Goal: Information Seeking & Learning: Check status

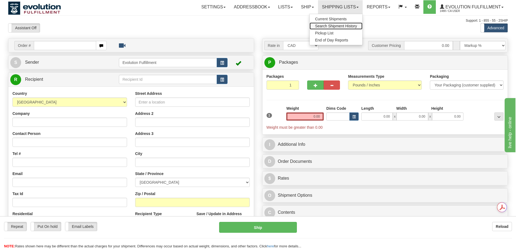
click at [328, 27] on span "Search Shipment History" at bounding box center [336, 26] width 42 height 4
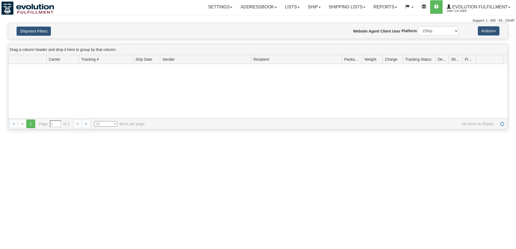
type input "From [DATE] To [DATE]"
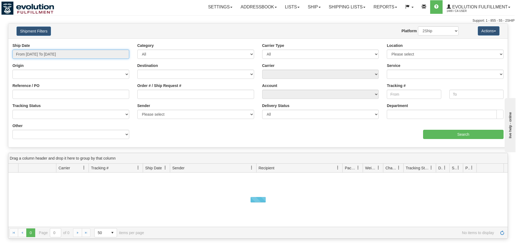
type input "[DATE]"
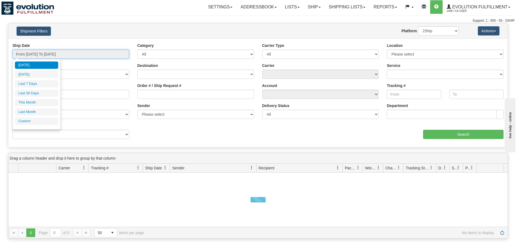
click at [47, 56] on input "From 08/26/2025 To 08/27/2025" at bounding box center [70, 54] width 117 height 9
type input "08/26/2025"
type input "08/21/2025"
type input "[DATE]"
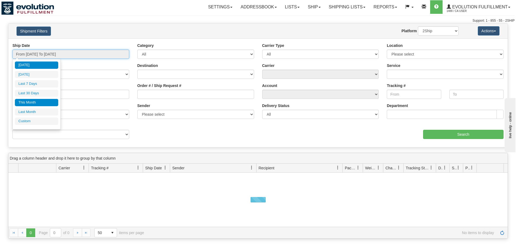
type input "08/01/2025"
type input "08/31/2025"
type input "[DATE]"
type input "07/01/2025"
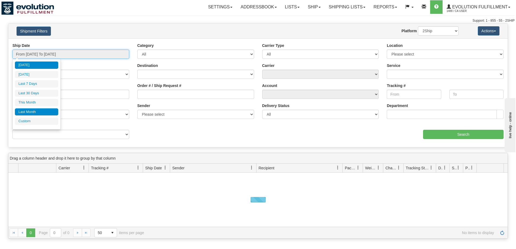
type input "07/31/2025"
type input "[DATE]"
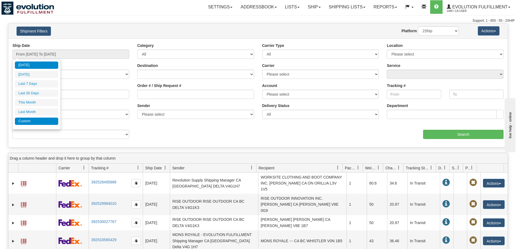
click at [38, 120] on li "Custom" at bounding box center [36, 121] width 43 height 7
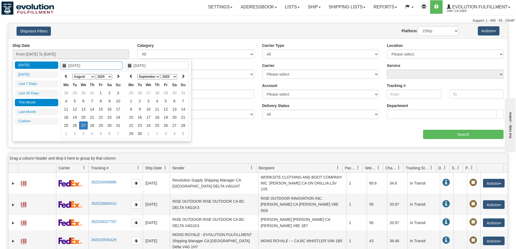
type input "08/01/2025"
type input "08/31/2025"
type input "07/01/2025"
type input "07/31/2025"
type input "08/01/2025"
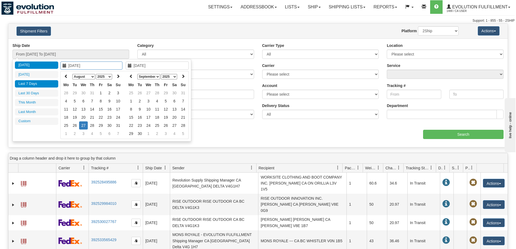
type input "08/31/2025"
type input "07/29/2025"
type input "[DATE]"
type input "08/26/2025"
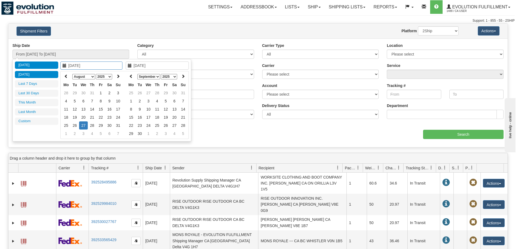
click at [31, 74] on li "Yesterday" at bounding box center [36, 74] width 43 height 7
type input "From 08/26/2025 To 08/26/2025"
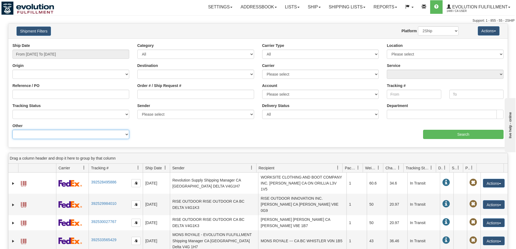
click at [57, 134] on select "Billing Account # Billing Type BOL # (LTL) Commodity Or Documents Consolidation…" at bounding box center [70, 134] width 117 height 9
select select "Recipient_Company"
click at [12, 130] on select "Billing Account # Billing Type BOL # (LTL) Commodity Or Documents Consolidation…" at bounding box center [70, 134] width 117 height 9
click at [198, 129] on div "Value" at bounding box center [195, 131] width 117 height 16
click at [194, 132] on input "Value" at bounding box center [195, 134] width 117 height 9
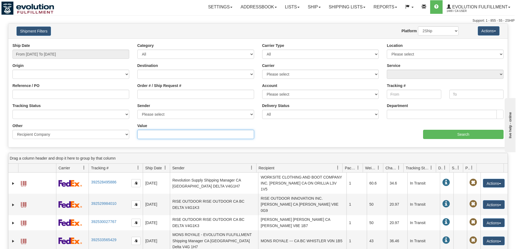
paste input "VALHALLA PURE OUTFITTERS"
click at [149, 133] on input "VALHALLA PURE OUTFITTERS" at bounding box center [195, 134] width 117 height 9
type input "VALHALLA PURE OUTFITTERS"
click at [447, 135] on input "Search" at bounding box center [463, 134] width 80 height 9
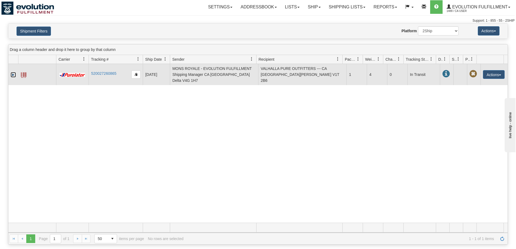
click at [14, 72] on link "Expand" at bounding box center [13, 74] width 5 height 5
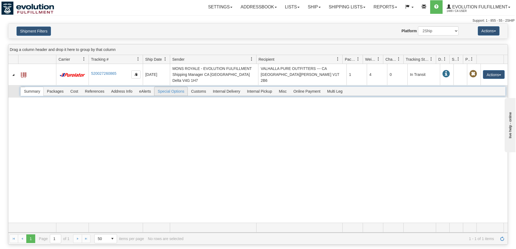
click at [171, 87] on span "Special Options" at bounding box center [170, 91] width 33 height 9
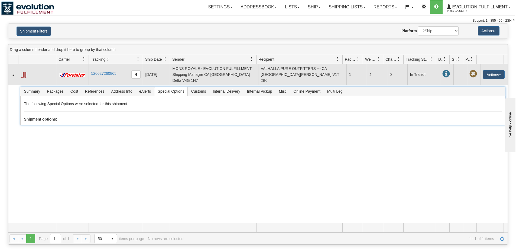
click at [24, 73] on span at bounding box center [23, 74] width 5 height 5
